Goal: Book appointment/travel/reservation

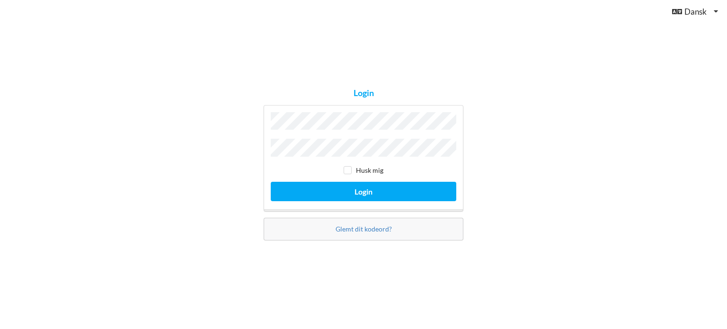
click at [693, 176] on div "Login Husk mig Login Glemt dit kodeord?" at bounding box center [363, 164] width 727 height 329
click at [346, 166] on input "checkbox" at bounding box center [348, 170] width 8 height 8
checkbox input "true"
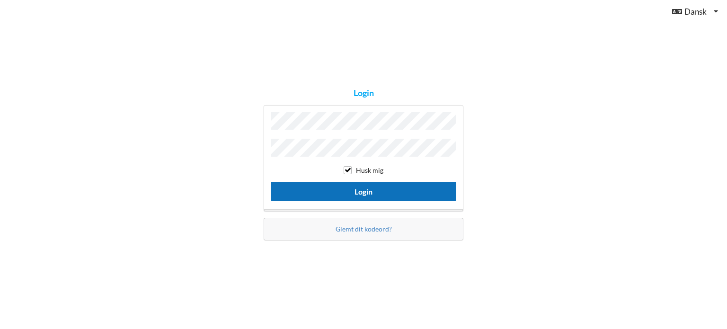
click at [347, 184] on button "Login" at bounding box center [364, 191] width 186 height 19
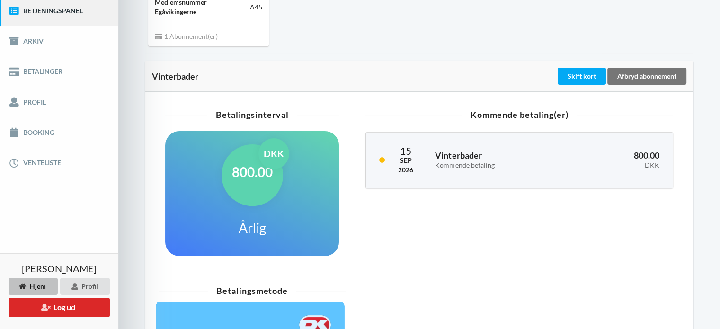
scroll to position [123, 0]
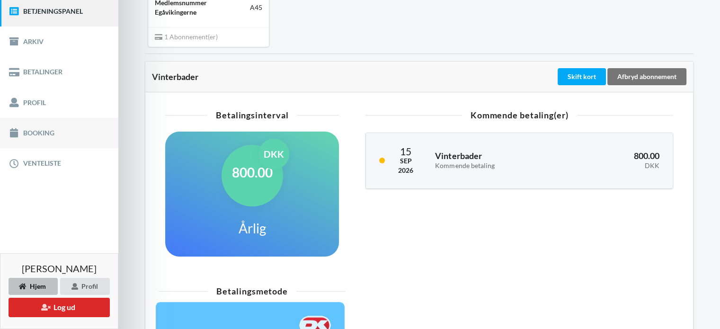
click at [48, 128] on link "Booking" at bounding box center [59, 133] width 118 height 30
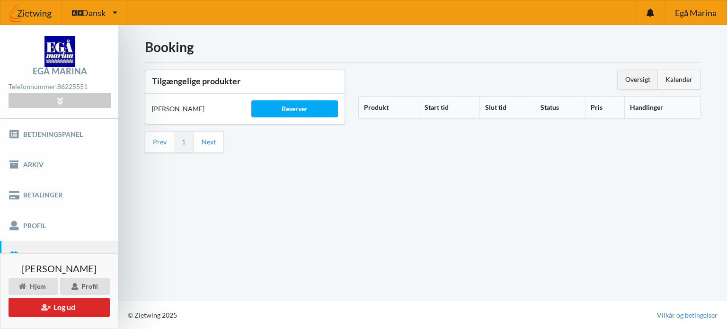
click at [676, 75] on div "Kalender" at bounding box center [679, 79] width 42 height 19
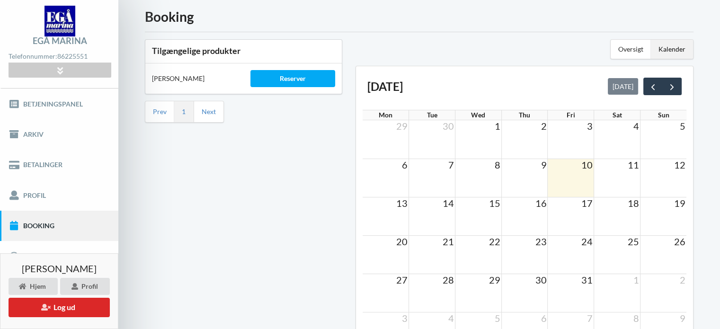
scroll to position [47, 0]
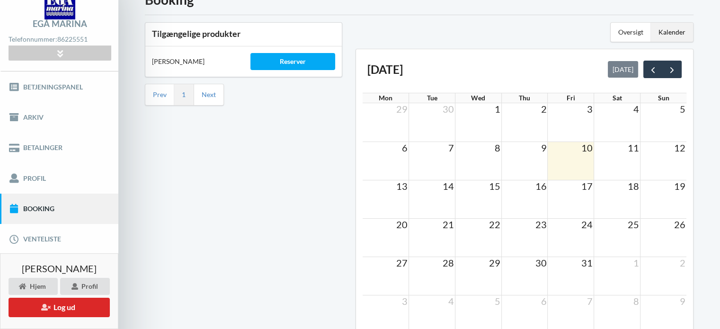
click at [477, 199] on td at bounding box center [478, 199] width 46 height 38
click at [487, 197] on td at bounding box center [478, 199] width 46 height 38
click at [284, 58] on div "Reserver" at bounding box center [292, 61] width 85 height 17
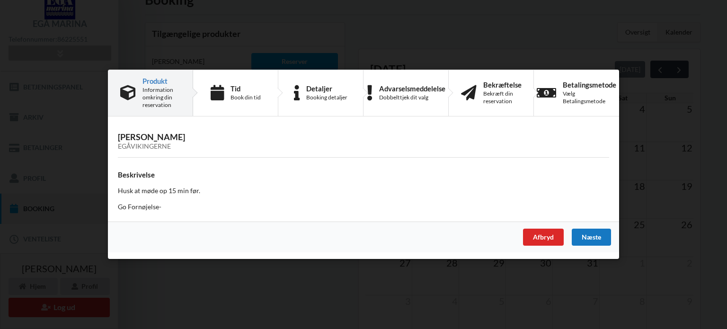
click at [586, 233] on div "Næste" at bounding box center [591, 237] width 39 height 17
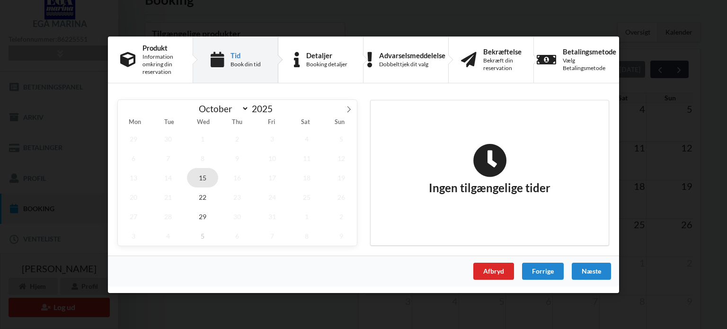
click at [204, 174] on span "15" at bounding box center [202, 177] width 31 height 19
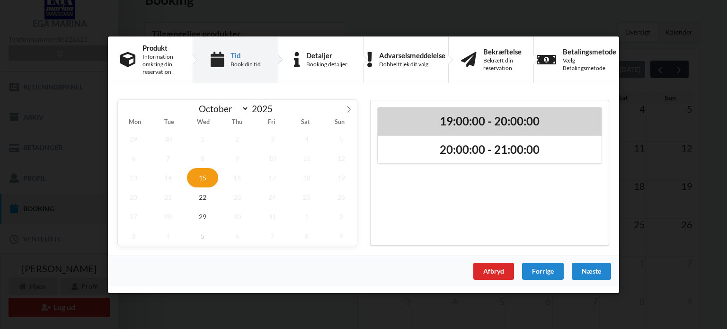
click at [472, 120] on h2 "19:00:00 - 20:00:00" at bounding box center [489, 121] width 211 height 15
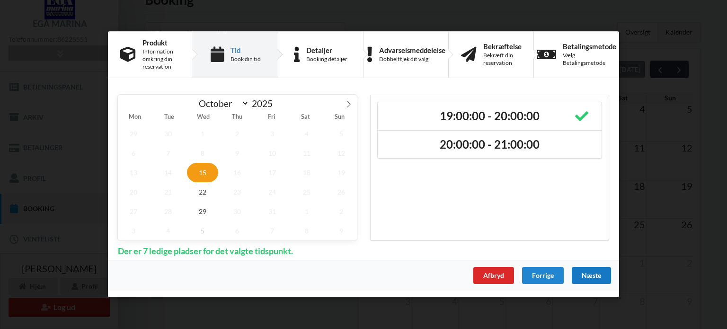
click at [589, 272] on div "Næste" at bounding box center [591, 275] width 39 height 17
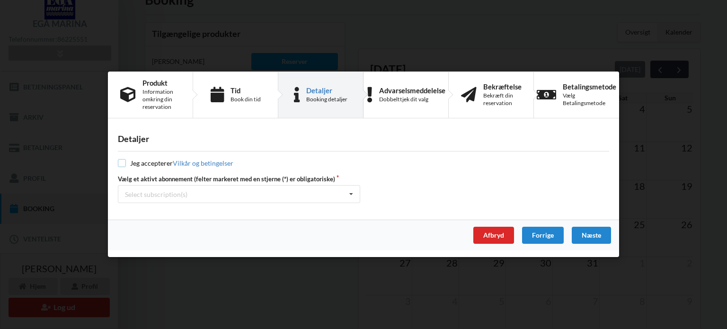
click at [123, 162] on input "checkbox" at bounding box center [122, 163] width 8 height 8
checkbox input "true"
click at [596, 233] on div "Næste" at bounding box center [591, 235] width 39 height 17
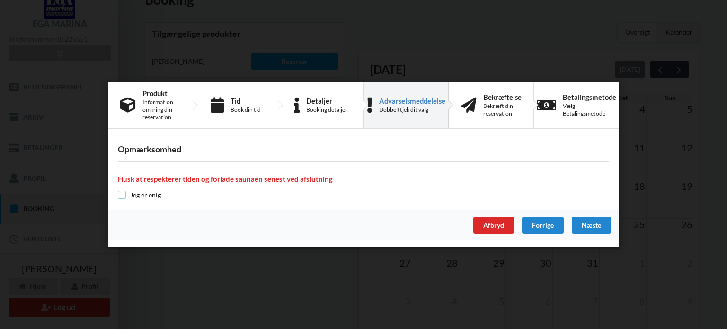
click at [122, 193] on input "checkbox" at bounding box center [122, 195] width 8 height 8
checkbox input "true"
click at [582, 221] on div "Næste" at bounding box center [591, 225] width 39 height 17
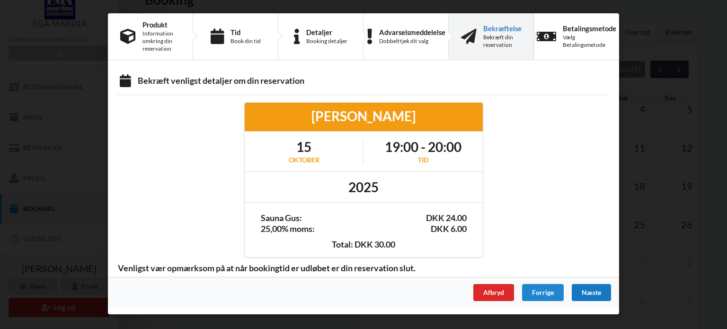
click at [592, 289] on div "Næste" at bounding box center [591, 292] width 39 height 17
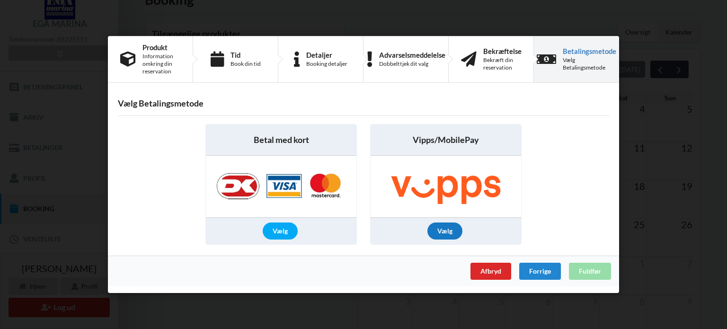
click at [447, 228] on div "Vælg" at bounding box center [444, 230] width 35 height 17
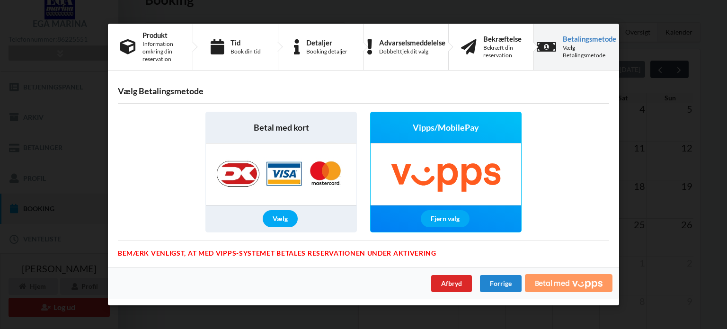
click at [566, 280] on span "Betal med" at bounding box center [552, 283] width 35 height 8
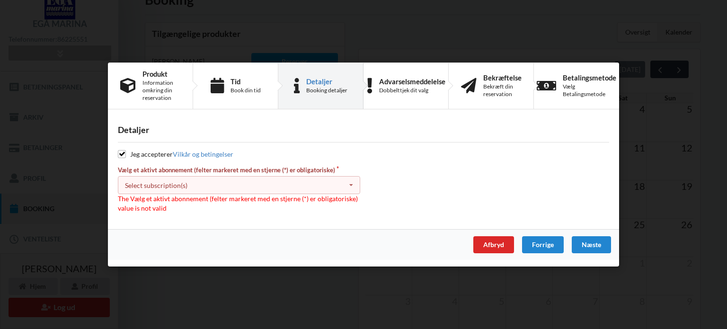
click at [353, 183] on icon at bounding box center [351, 186] width 14 height 18
click at [163, 196] on div "* Vinterbader" at bounding box center [238, 203] width 241 height 18
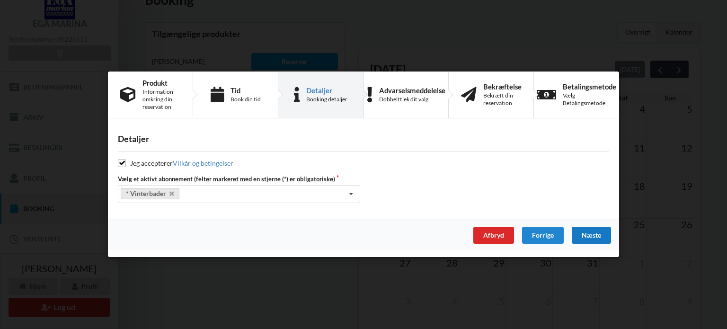
click at [597, 233] on div "Næste" at bounding box center [591, 235] width 39 height 17
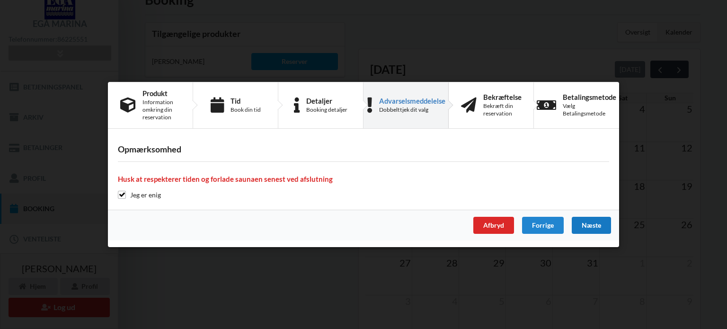
click at [585, 221] on div "Næste" at bounding box center [591, 225] width 39 height 17
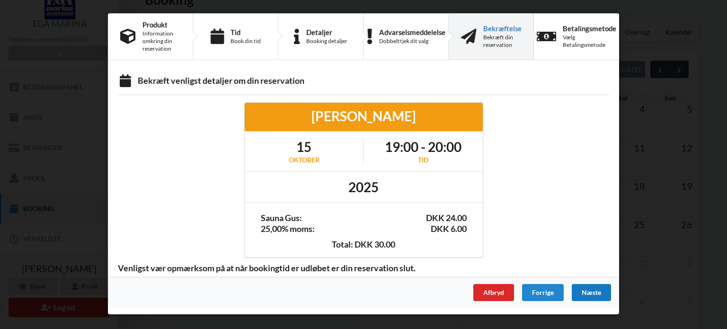
click at [592, 289] on div "Næste" at bounding box center [591, 292] width 39 height 17
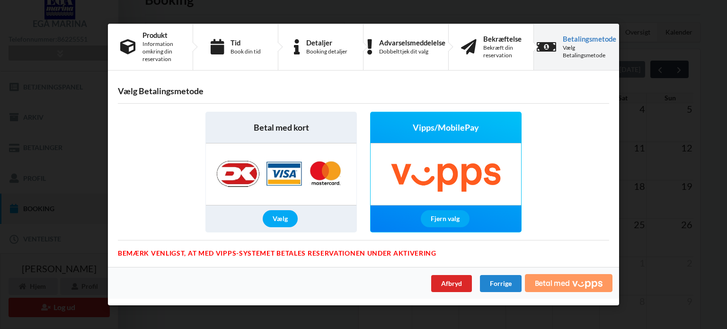
click at [577, 282] on icon "Vipps" at bounding box center [587, 284] width 30 height 9
